Goal: Information Seeking & Learning: Learn about a topic

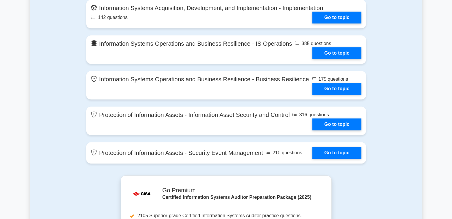
scroll to position [535, 0]
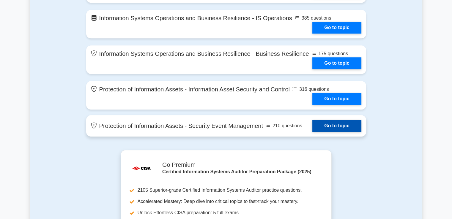
click at [322, 125] on link "Go to topic" at bounding box center [336, 126] width 49 height 12
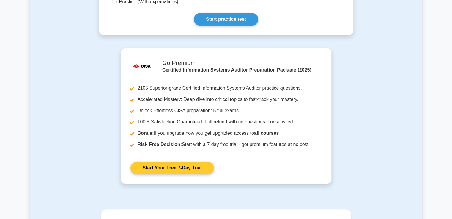
scroll to position [208, 0]
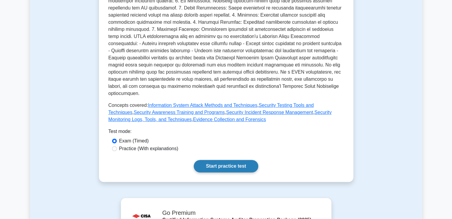
click at [222, 160] on link "Start practice test" at bounding box center [226, 166] width 65 height 12
